Goal: Task Accomplishment & Management: Manage account settings

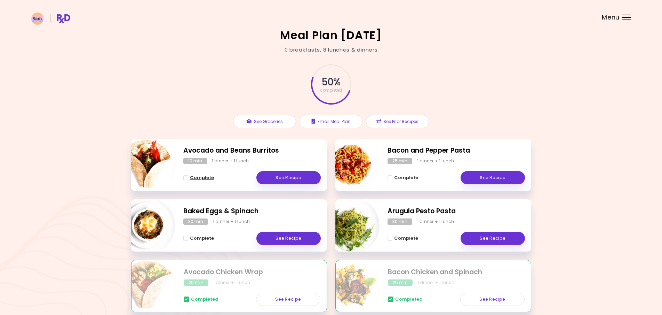
click at [187, 178] on span "Complete - Avocado and Beans Burritos" at bounding box center [185, 177] width 5 height 5
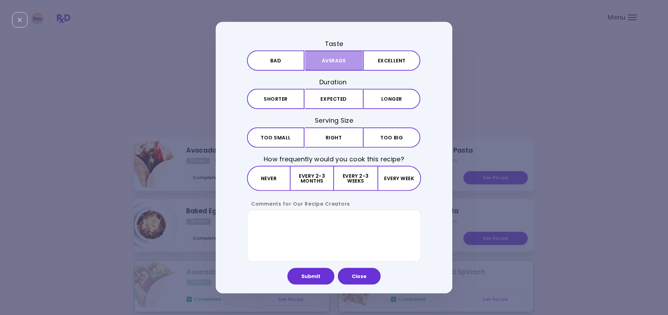
click at [328, 62] on button "Average" at bounding box center [333, 60] width 57 height 20
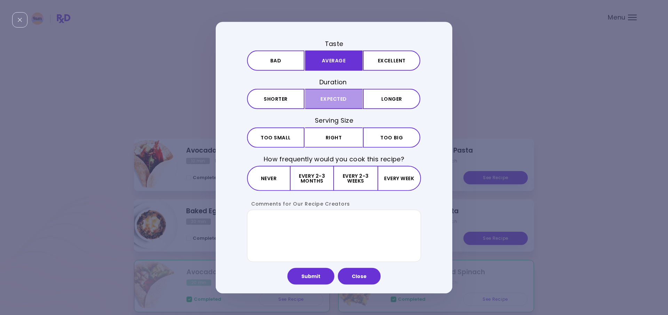
click at [325, 95] on button "Expected" at bounding box center [333, 99] width 57 height 20
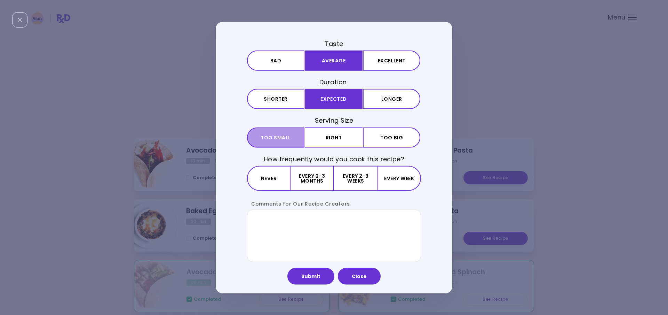
click at [286, 135] on span "Too small" at bounding box center [276, 137] width 30 height 5
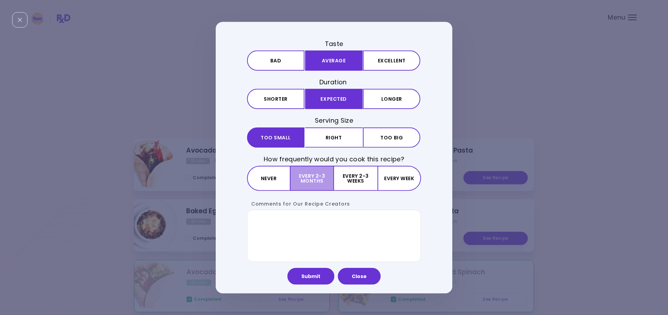
click at [309, 178] on button "Every 2-3 months" at bounding box center [312, 177] width 43 height 25
click at [314, 276] on button "Submit" at bounding box center [310, 275] width 47 height 17
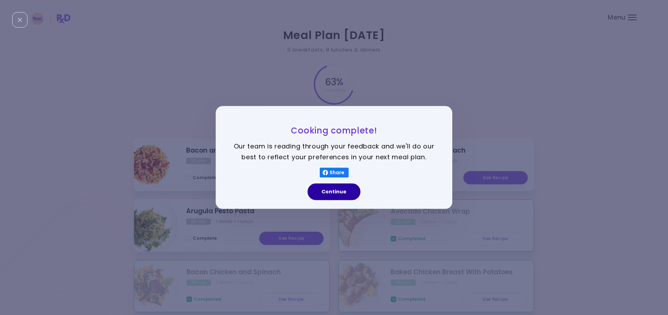
click at [326, 192] on button "Continue" at bounding box center [334, 191] width 53 height 17
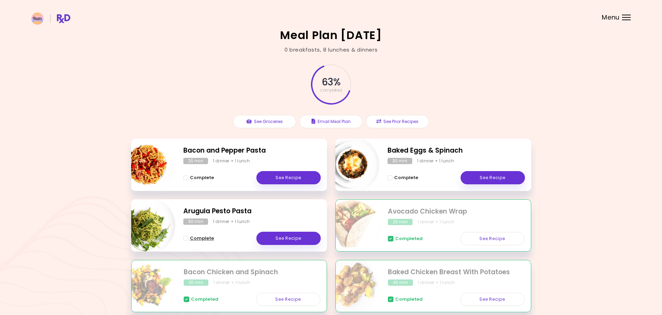
click at [185, 239] on span "Complete - Arugula Pesto Pasta" at bounding box center [185, 238] width 5 height 5
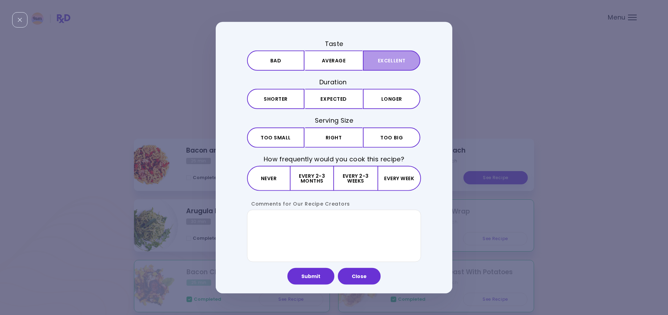
click at [390, 56] on button "Excellent" at bounding box center [391, 60] width 57 height 20
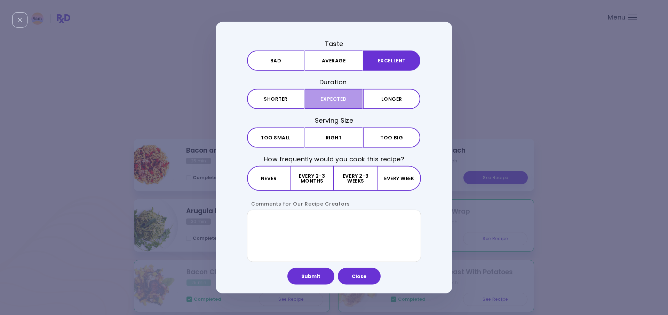
click at [317, 103] on button "Expected" at bounding box center [333, 99] width 57 height 20
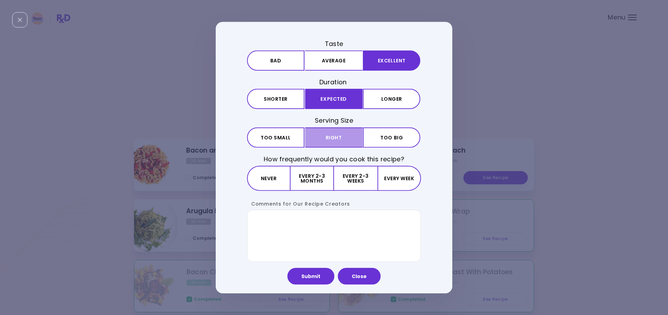
click at [325, 134] on button "Right" at bounding box center [333, 137] width 57 height 20
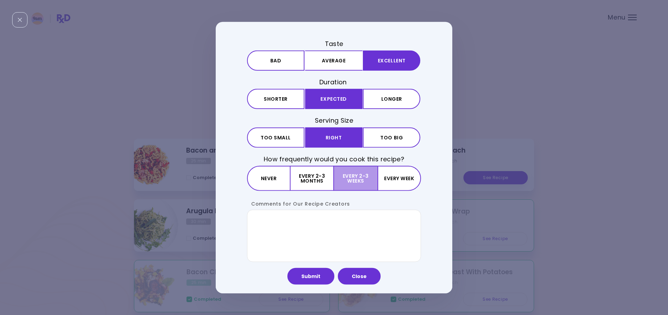
click at [366, 182] on button "Every 2-3 weeks" at bounding box center [355, 177] width 43 height 25
click at [317, 271] on button "Submit" at bounding box center [310, 275] width 47 height 17
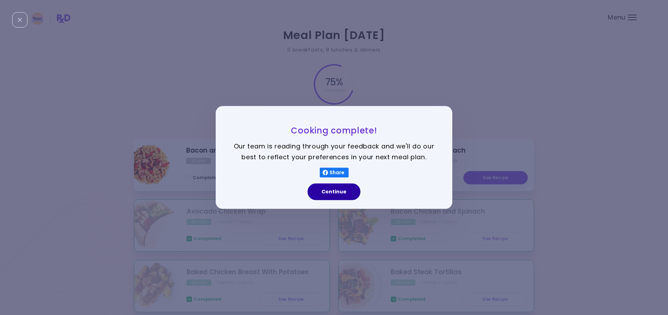
click at [339, 191] on button "Continue" at bounding box center [334, 191] width 53 height 17
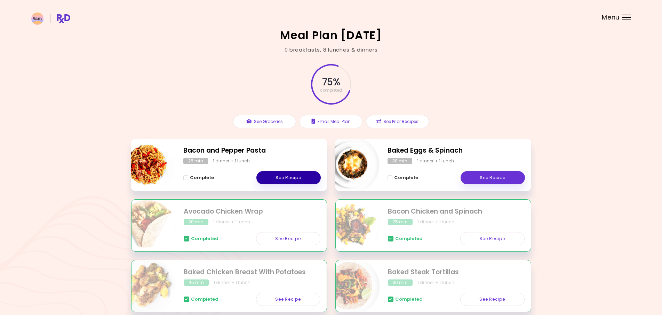
click at [265, 177] on link "See Recipe" at bounding box center [288, 177] width 64 height 13
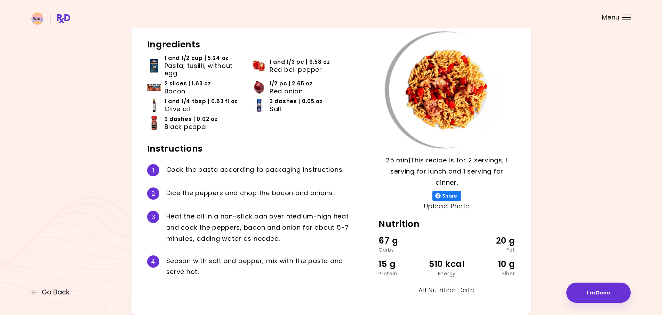
scroll to position [68, 0]
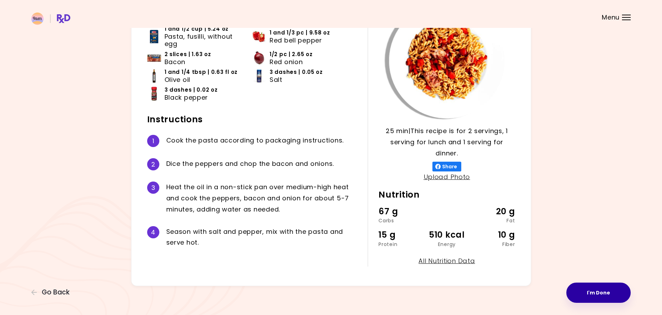
click at [597, 287] on button "I'm Done" at bounding box center [598, 292] width 64 height 20
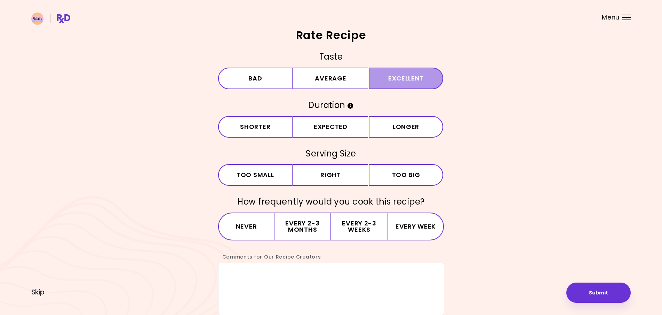
click at [392, 79] on button "Excellent" at bounding box center [406, 78] width 75 height 22
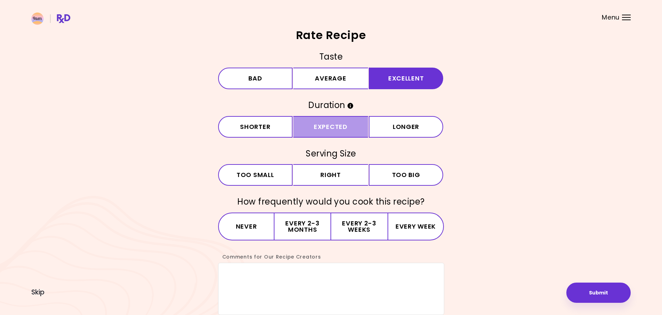
click at [308, 131] on button "Expected" at bounding box center [330, 127] width 75 height 22
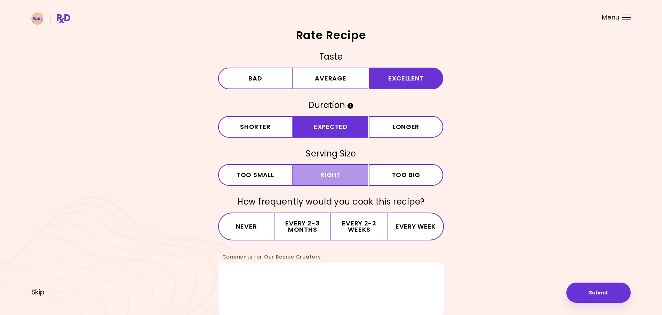
click at [312, 178] on button "Right" at bounding box center [330, 175] width 75 height 22
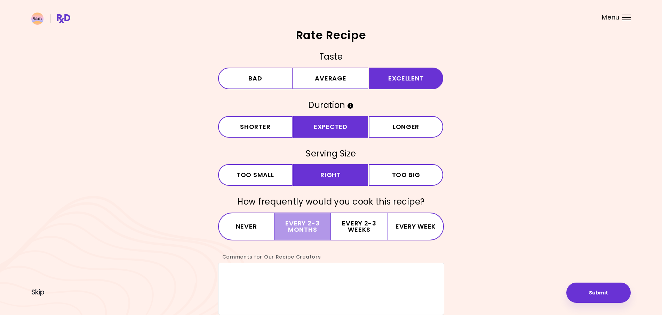
click at [302, 222] on button "Every 2-3 months" at bounding box center [303, 226] width 56 height 28
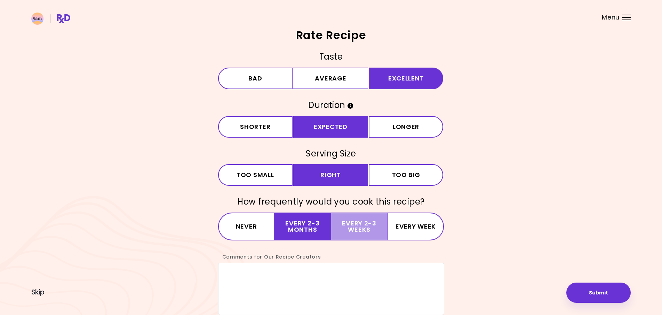
click at [356, 225] on button "Every 2-3 weeks" at bounding box center [359, 226] width 56 height 28
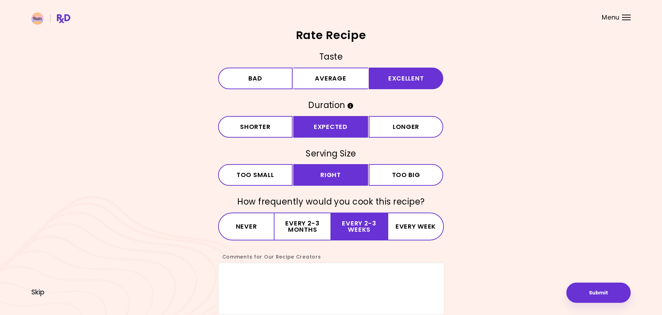
click at [590, 281] on div "Taste Bad Average Excellent Duration Shorter Expected Longer Serving Size Small…" at bounding box center [330, 182] width 599 height 263
click at [594, 290] on button "Submit" at bounding box center [598, 292] width 64 height 20
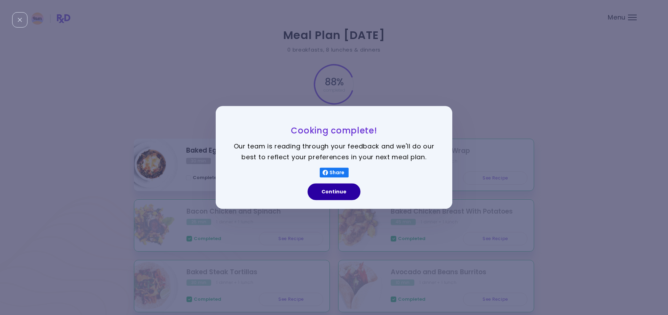
click at [339, 192] on button "Continue" at bounding box center [334, 191] width 53 height 17
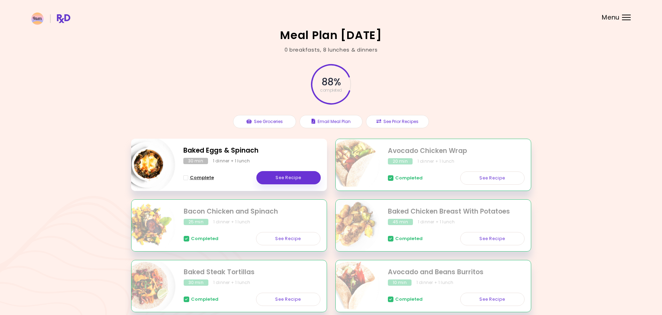
click at [187, 177] on span "Complete - Baked Eggs & Spinach" at bounding box center [185, 177] width 5 height 5
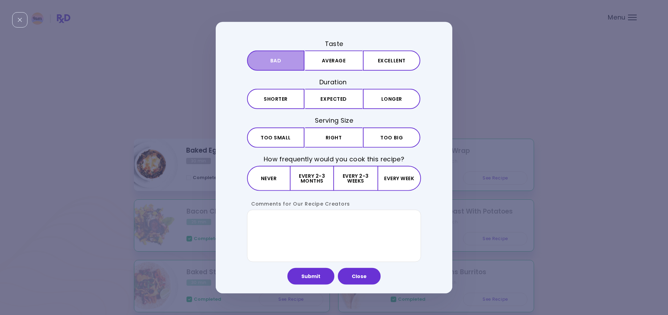
click at [277, 66] on button "Bad" at bounding box center [275, 60] width 57 height 20
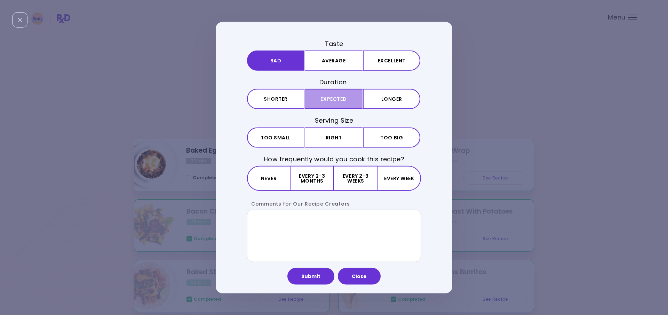
click at [320, 101] on button "Expected" at bounding box center [333, 99] width 57 height 20
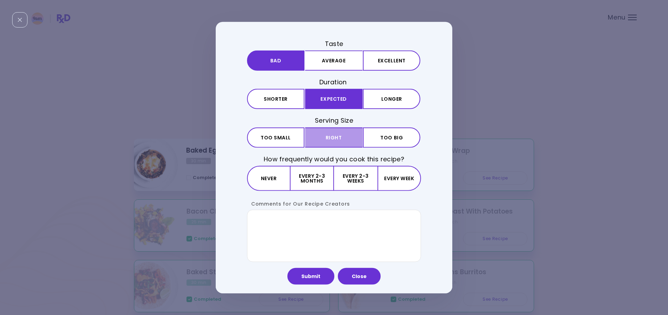
click at [325, 140] on button "Right" at bounding box center [333, 137] width 57 height 20
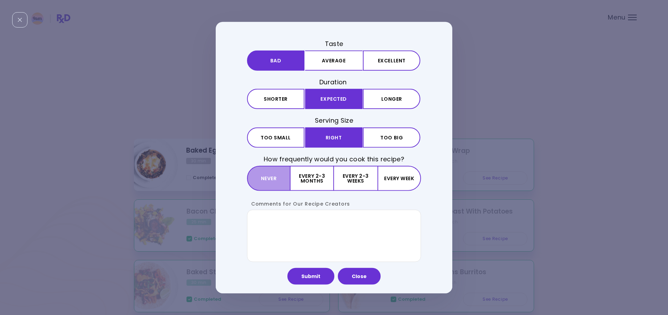
click at [262, 172] on button "Never" at bounding box center [268, 177] width 43 height 25
click at [324, 272] on button "Submit" at bounding box center [310, 275] width 47 height 17
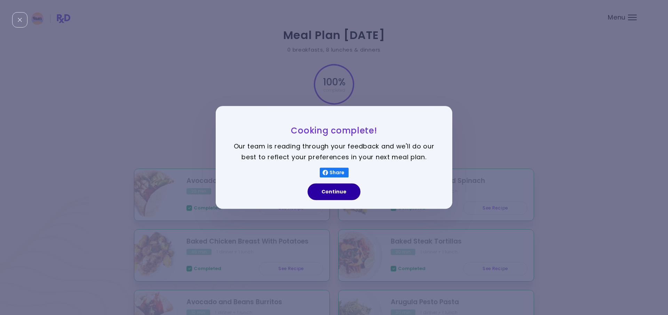
click at [332, 195] on button "Continue" at bounding box center [334, 191] width 53 height 17
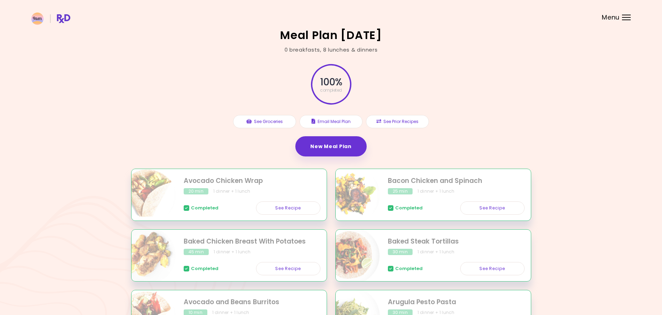
click at [600, 105] on div "Meal Plan [DATE] 0 breakfasts , 8 lunches & dinners 100 % completed See Groceri…" at bounding box center [331, 220] width 662 height 440
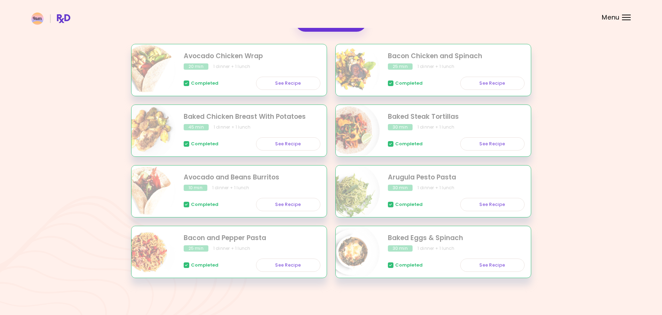
scroll to position [86, 0]
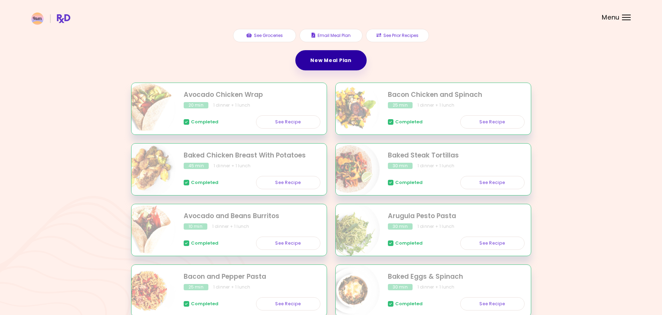
click at [338, 59] on link "New Meal Plan" at bounding box center [330, 60] width 71 height 20
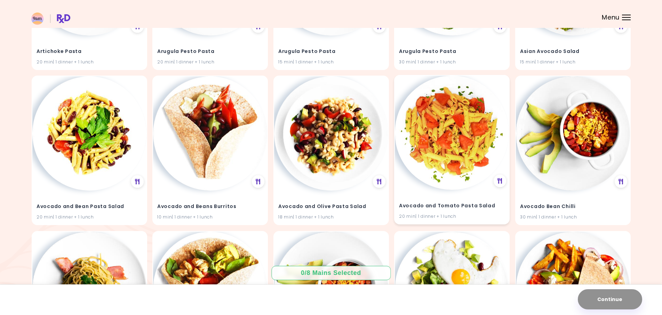
scroll to position [348, 0]
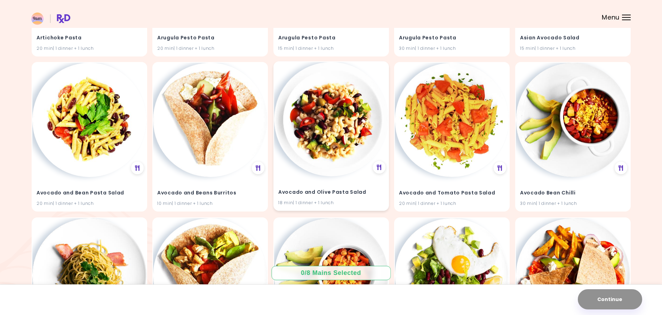
click at [345, 163] on img at bounding box center [331, 119] width 114 height 114
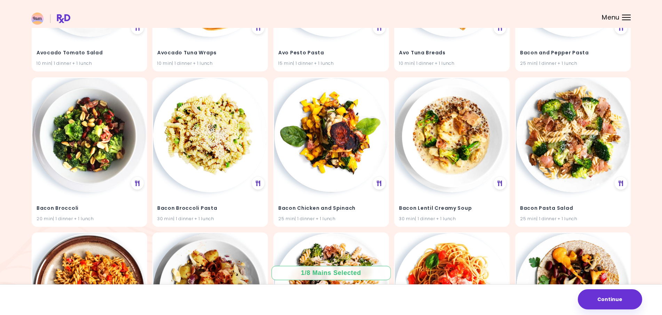
scroll to position [1121, 0]
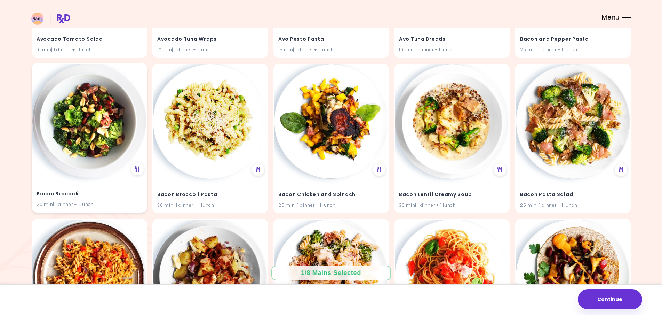
click at [98, 151] on img at bounding box center [89, 121] width 114 height 114
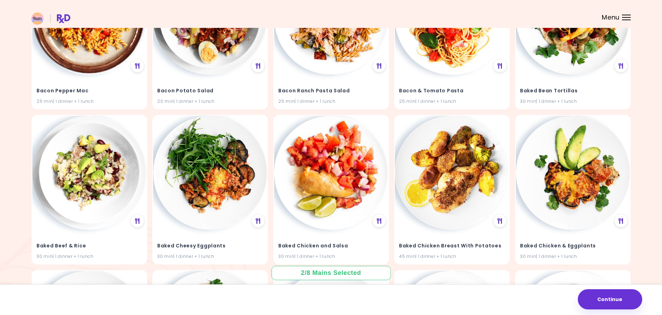
scroll to position [1392, 0]
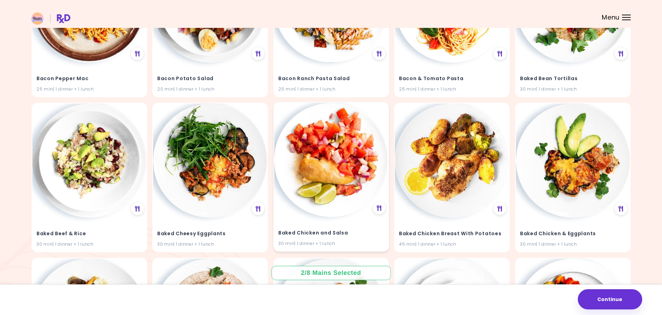
click at [319, 169] on img at bounding box center [331, 160] width 114 height 114
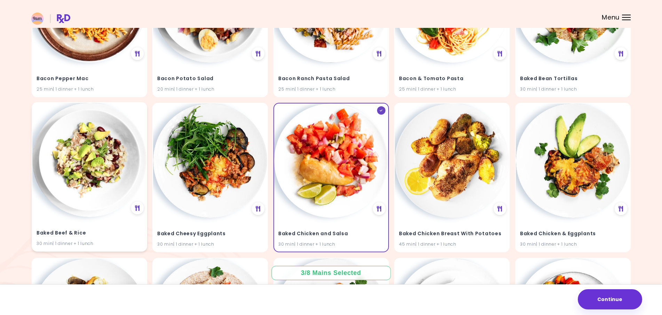
click at [102, 169] on img at bounding box center [89, 160] width 114 height 114
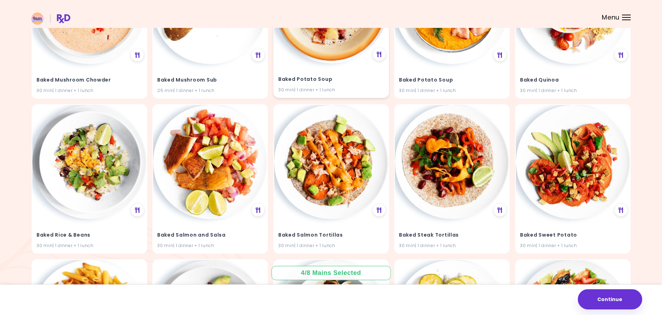
scroll to position [1855, 0]
click at [89, 174] on img at bounding box center [89, 161] width 114 height 114
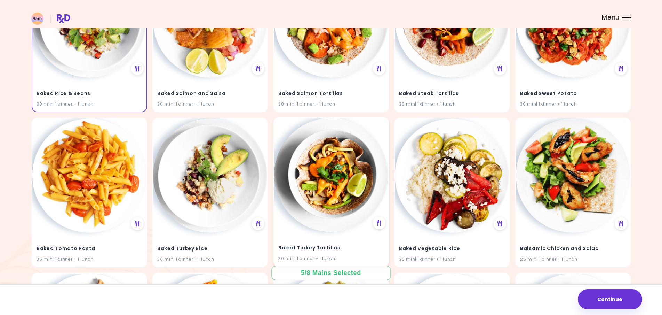
scroll to position [2010, 0]
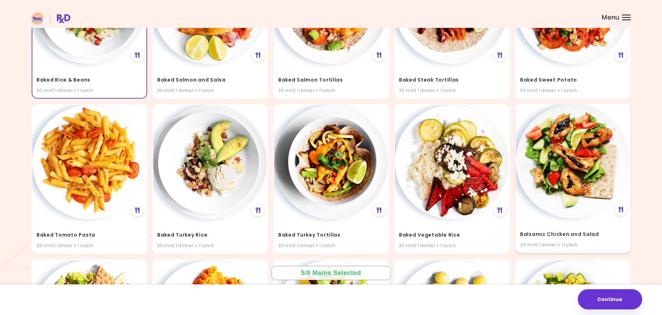
click at [548, 160] on img at bounding box center [573, 161] width 114 height 114
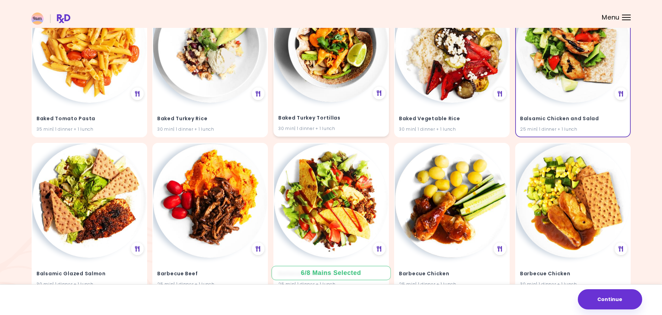
scroll to position [2165, 0]
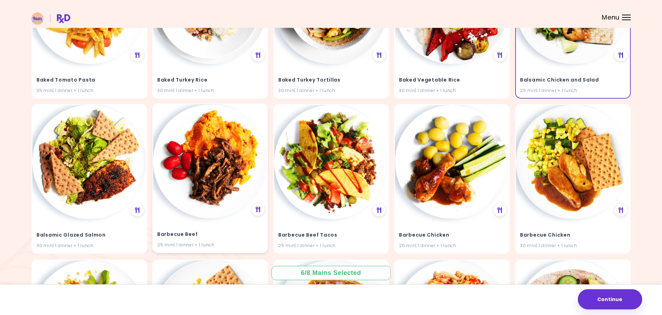
click at [233, 170] on img at bounding box center [210, 161] width 114 height 114
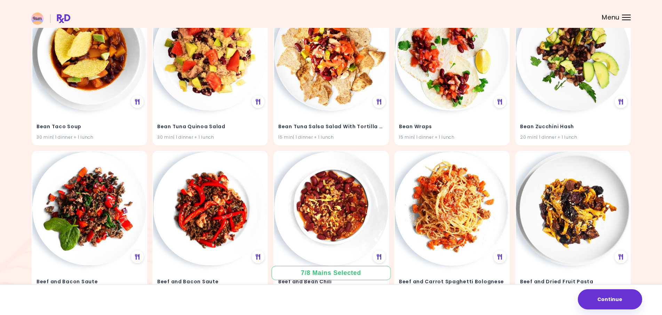
scroll to position [4382, 0]
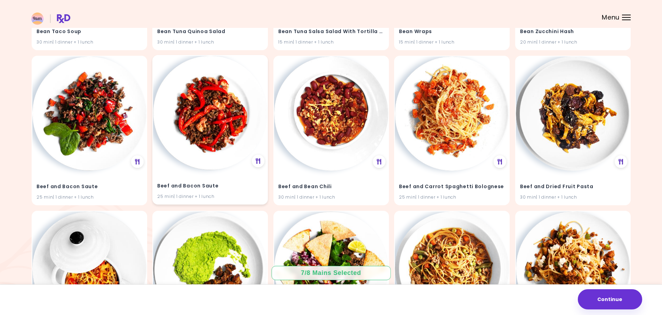
click at [222, 128] on img at bounding box center [210, 113] width 114 height 114
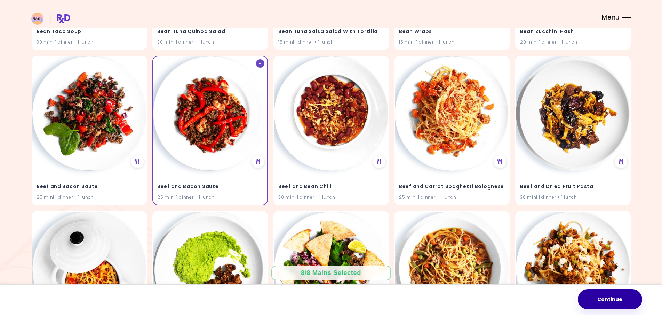
click at [615, 296] on button "Continue" at bounding box center [610, 299] width 64 height 20
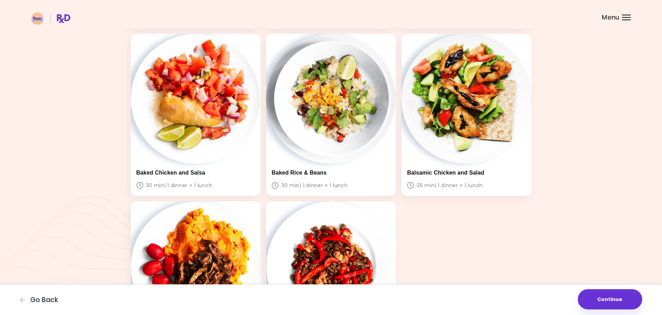
scroll to position [310, 0]
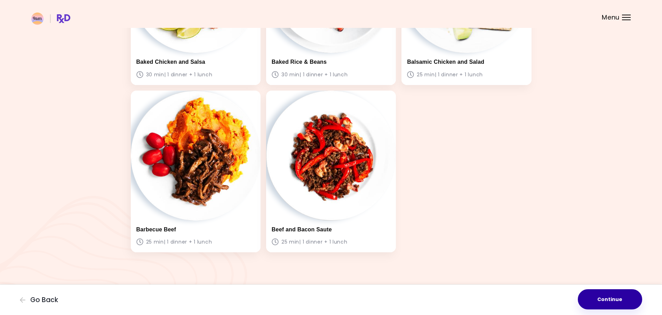
click at [628, 305] on button "Continue" at bounding box center [610, 299] width 64 height 20
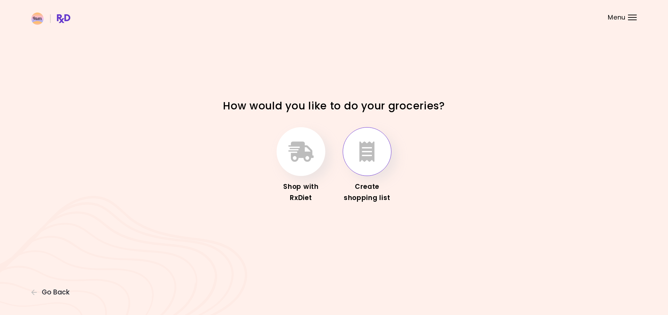
click at [371, 158] on icon "button" at bounding box center [366, 151] width 15 height 20
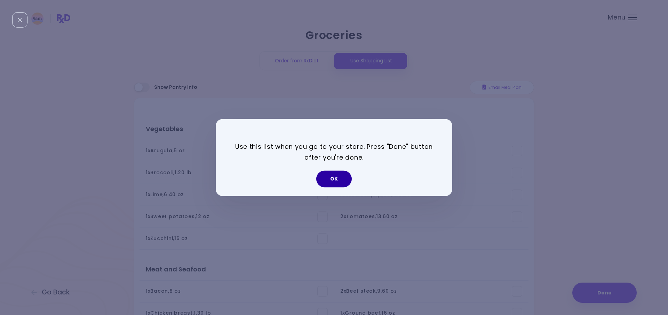
click at [335, 180] on button "OK" at bounding box center [333, 178] width 35 height 17
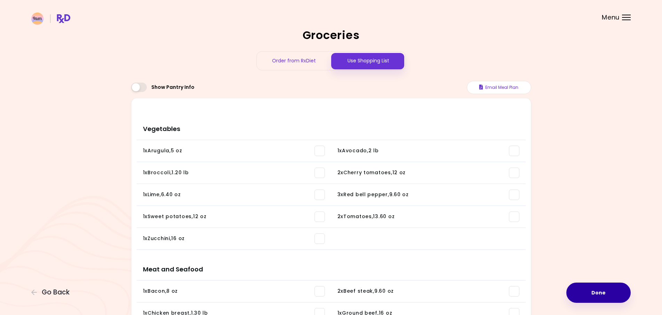
click at [594, 291] on button "Done" at bounding box center [598, 292] width 64 height 20
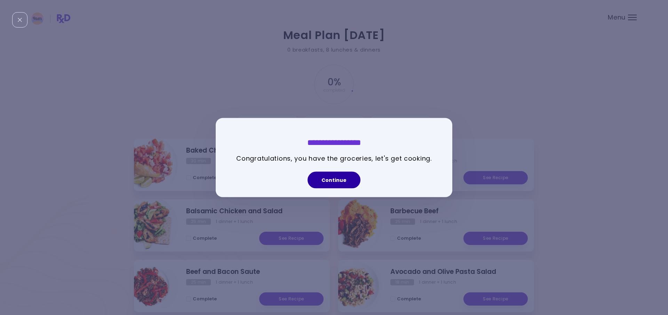
click at [340, 177] on button "Continue" at bounding box center [334, 179] width 53 height 17
